Goal: Navigation & Orientation: Find specific page/section

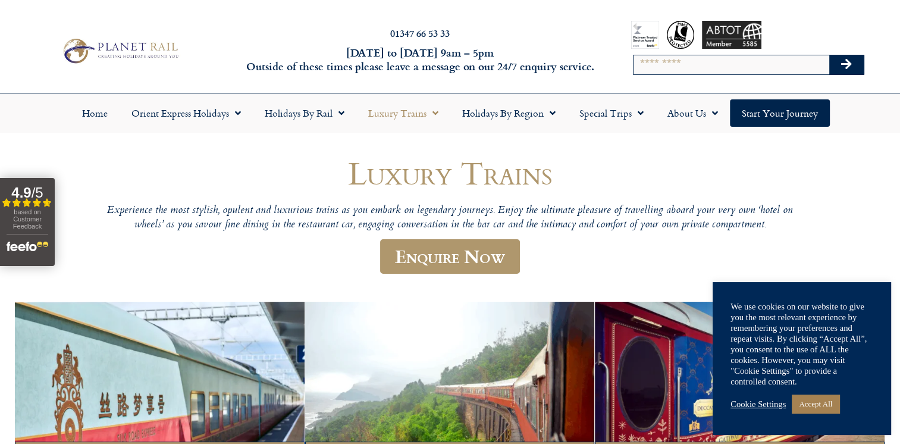
scroll to position [24, 0]
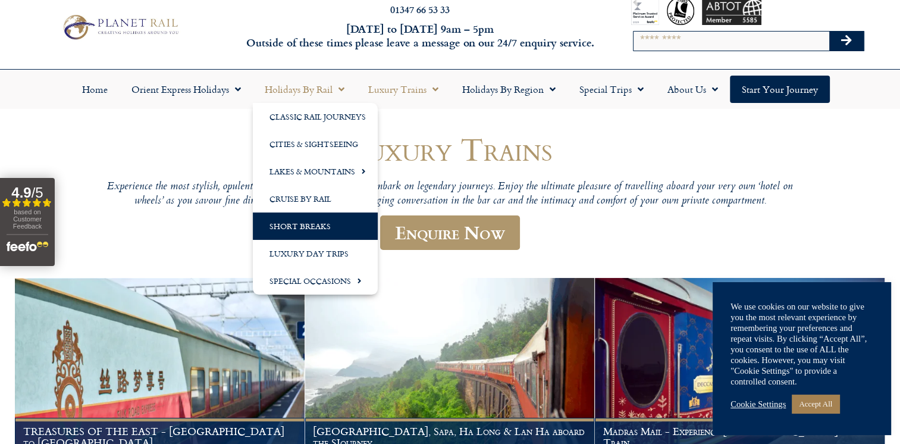
click at [323, 229] on link "Short Breaks" at bounding box center [315, 225] width 125 height 27
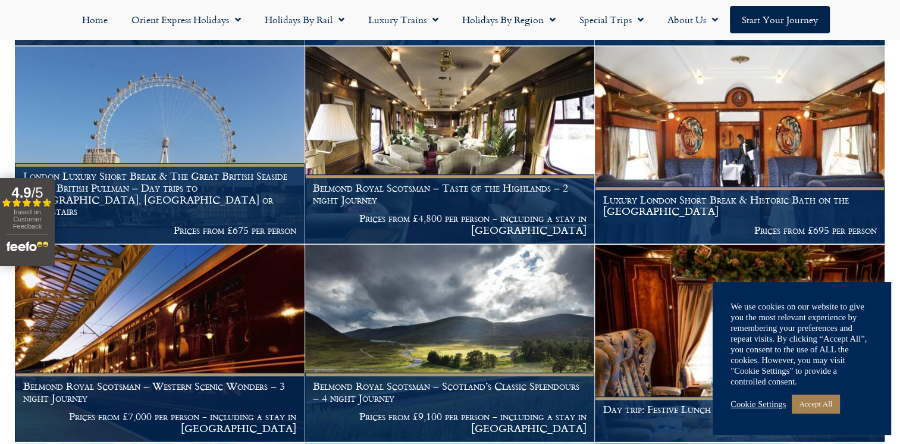
scroll to position [1119, 0]
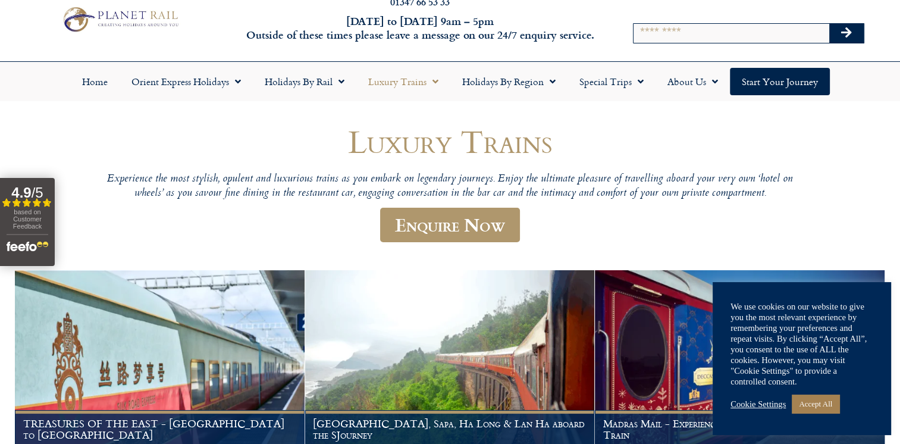
scroll to position [37, 0]
